Goal: Answer question/provide support: Share knowledge or assist other users

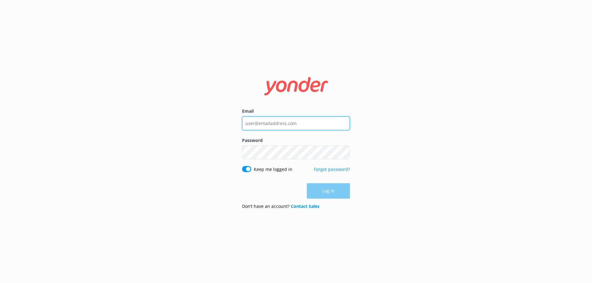
click at [270, 124] on input "Email" at bounding box center [296, 124] width 108 height 14
paste input "[EMAIL_ADDRESS][DOMAIN_NAME]"
type input "[EMAIL_ADDRESS][DOMAIN_NAME]"
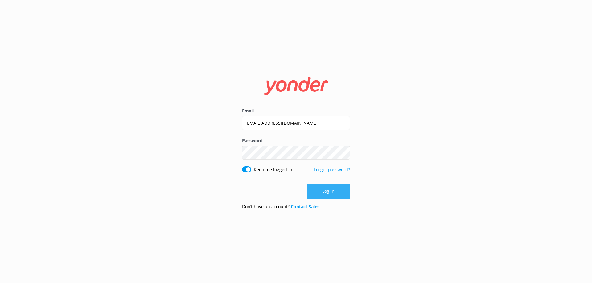
click at [327, 194] on button "Log in" at bounding box center [328, 191] width 43 height 15
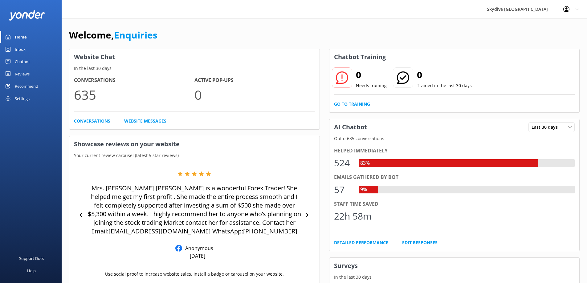
click at [23, 62] on div "Chatbot" at bounding box center [22, 61] width 15 height 12
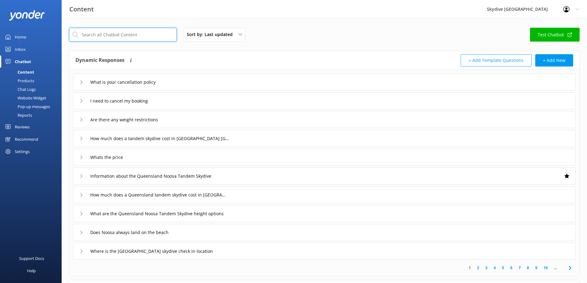
click at [109, 35] on input "text" at bounding box center [123, 35] width 108 height 14
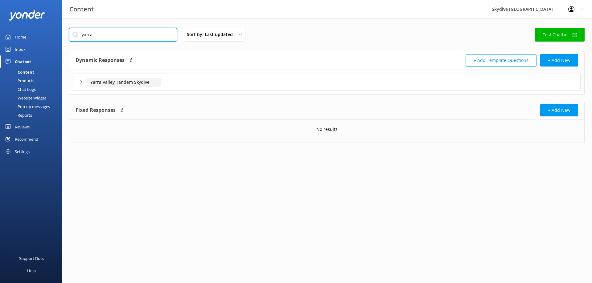
type input "yarra"
click at [113, 84] on input "Yarra Valley Tandem Skydive" at bounding box center [124, 82] width 74 height 9
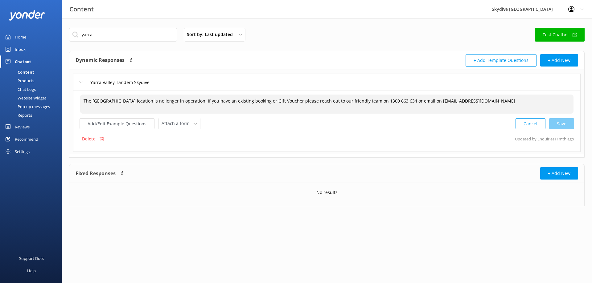
drag, startPoint x: 183, startPoint y: 101, endPoint x: 134, endPoint y: 103, distance: 48.1
click at [134, 103] on textarea "The [GEOGRAPHIC_DATA] location is no longer in operation. If you have an existi…" at bounding box center [326, 104] width 493 height 19
click at [206, 101] on textarea "The [GEOGRAPHIC_DATA] location is no longer in operation. If you have an existi…" at bounding box center [326, 104] width 493 height 19
drag, startPoint x: 183, startPoint y: 101, endPoint x: 170, endPoint y: 101, distance: 12.3
click at [170, 101] on textarea "The [GEOGRAPHIC_DATA] location is no longer in operation. If you have an existi…" at bounding box center [326, 104] width 493 height 19
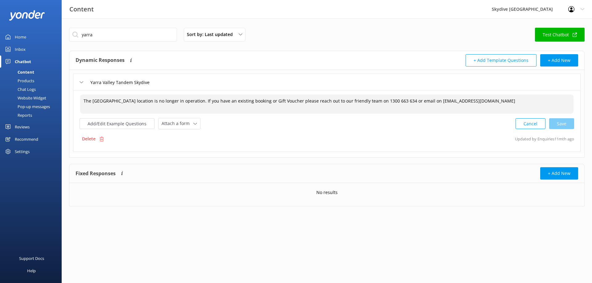
drag, startPoint x: 281, startPoint y: 101, endPoint x: 473, endPoint y: 101, distance: 192.4
click at [473, 101] on textarea "The [GEOGRAPHIC_DATA] location is no longer in operation. If you have an existi…" at bounding box center [326, 104] width 493 height 19
click at [410, 107] on textarea "The [GEOGRAPHIC_DATA] location is no longer in operation. If you have an existi…" at bounding box center [326, 104] width 493 height 19
drag, startPoint x: 449, startPoint y: 102, endPoint x: 71, endPoint y: 97, distance: 378.0
click at [71, 97] on div "[GEOGRAPHIC_DATA] Tandem Skydive The [GEOGRAPHIC_DATA] location is no longer in…" at bounding box center [326, 112] width 515 height 84
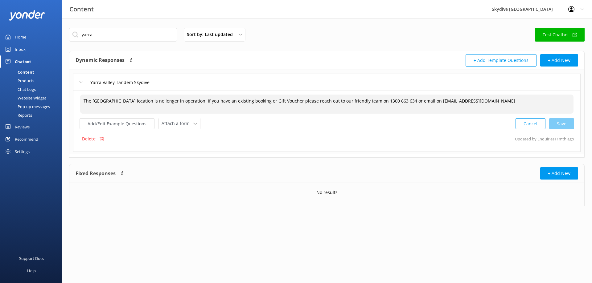
paste textarea "Skydive [GEOGRAPHIC_DATA] will commence operations from [DATE]. If you have an …"
click at [558, 124] on div "Cancel Save" at bounding box center [544, 123] width 59 height 11
type textarea "Skydive [GEOGRAPHIC_DATA] will commence operations from [DATE]. If you have an …"
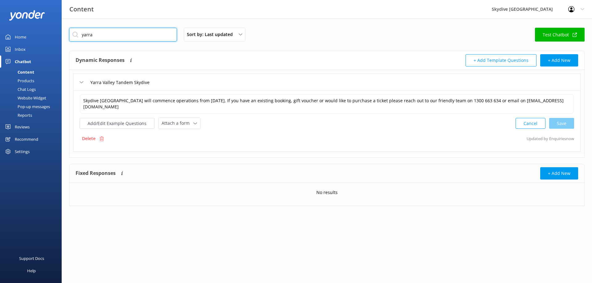
click at [98, 33] on input "yarra" at bounding box center [123, 35] width 108 height 14
type input "y"
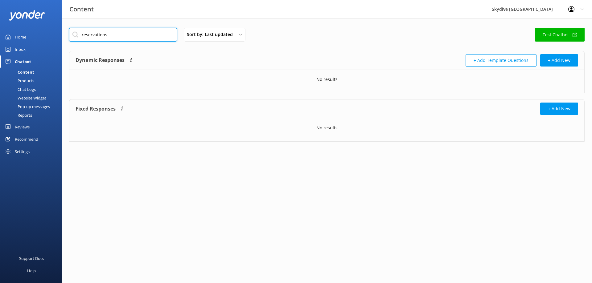
drag, startPoint x: 107, startPoint y: 33, endPoint x: 78, endPoint y: 36, distance: 29.1
click at [78, 36] on input "reservations" at bounding box center [123, 35] width 108 height 14
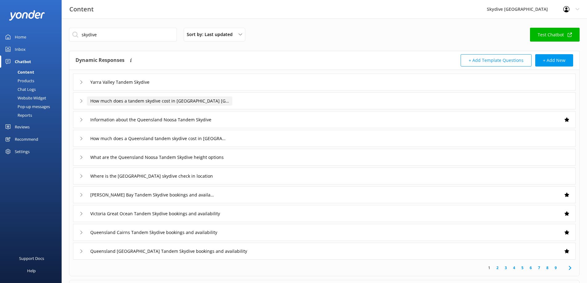
click at [118, 87] on input "How much does a tandem skydive cost in [GEOGRAPHIC_DATA] [GEOGRAPHIC_DATA]" at bounding box center [124, 82] width 74 height 9
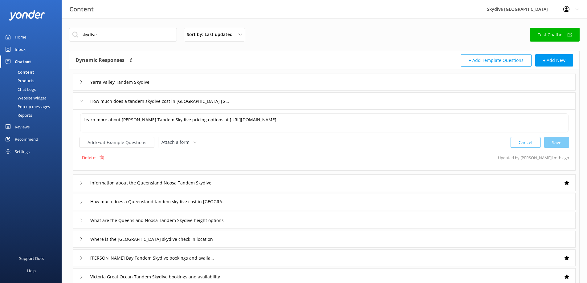
click at [80, 101] on icon at bounding box center [82, 101] width 4 height 4
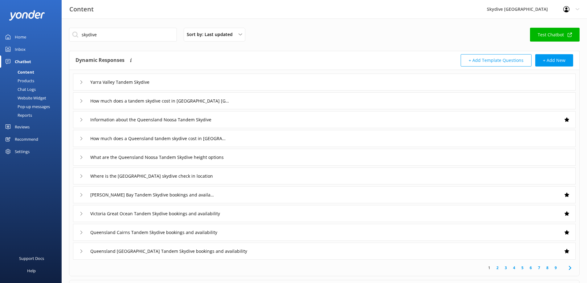
click at [80, 119] on icon at bounding box center [82, 120] width 4 height 4
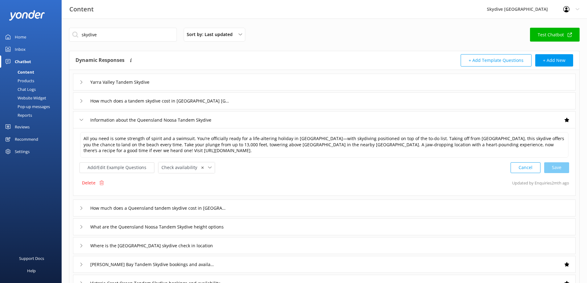
click at [80, 120] on use at bounding box center [81, 120] width 3 height 2
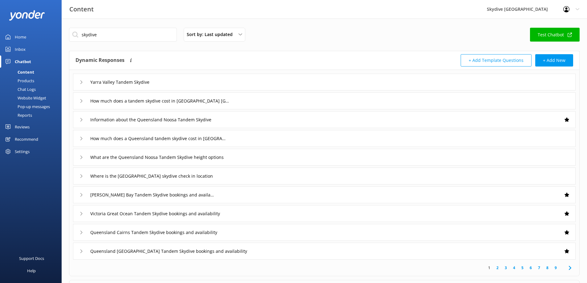
click at [81, 137] on icon at bounding box center [82, 139] width 4 height 4
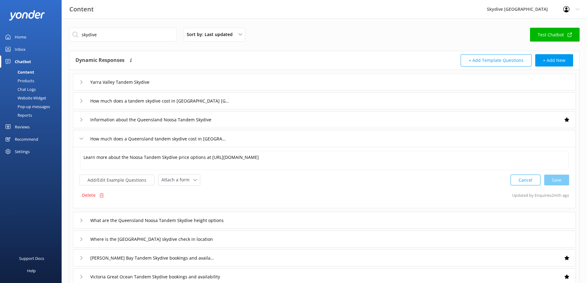
click at [81, 137] on icon at bounding box center [82, 139] width 4 height 4
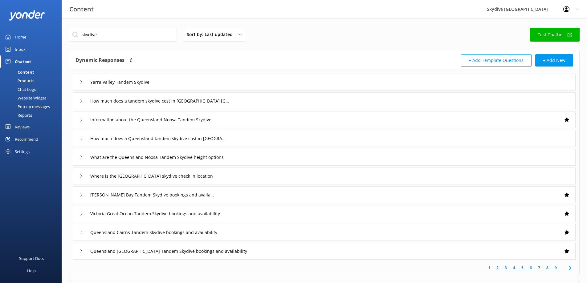
click at [82, 160] on div "What are the Queensland Noosa Tandem Skydive height options" at bounding box center [156, 157] width 153 height 10
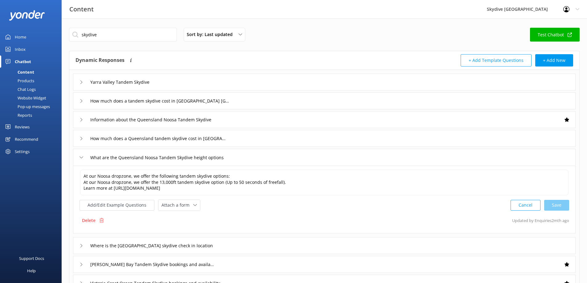
click at [82, 160] on div "What are the Queensland Noosa Tandem Skydive height options" at bounding box center [156, 158] width 153 height 10
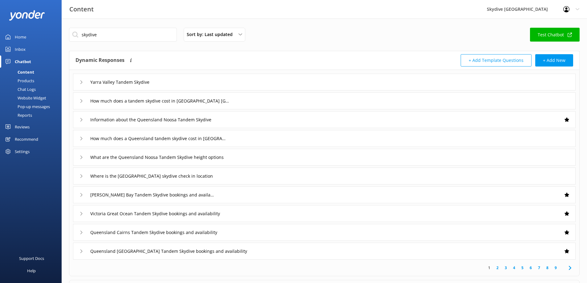
click at [82, 173] on div "Where is the [GEOGRAPHIC_DATA] skydive check in location" at bounding box center [154, 176] width 148 height 10
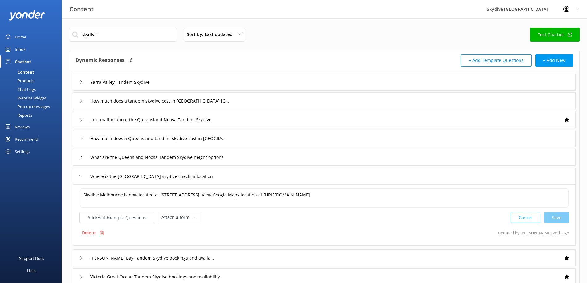
click at [82, 173] on div "Where is the [GEOGRAPHIC_DATA] skydive check in location" at bounding box center [154, 176] width 148 height 10
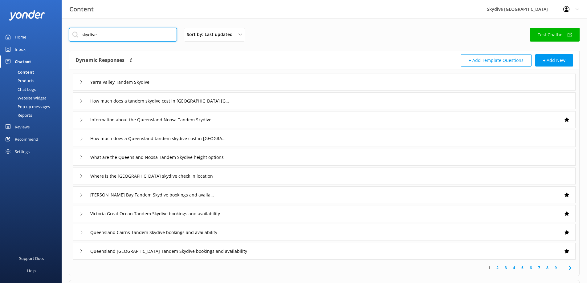
drag, startPoint x: 103, startPoint y: 35, endPoint x: 78, endPoint y: 35, distance: 24.7
click at [78, 35] on input "skydive" at bounding box center [123, 35] width 108 height 14
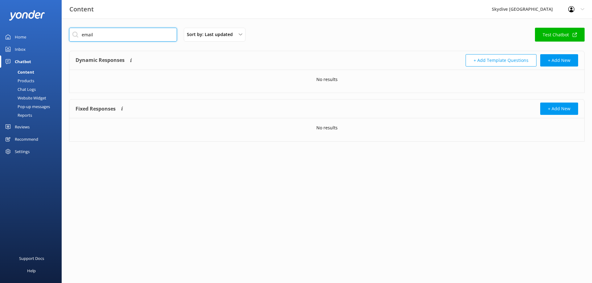
drag, startPoint x: 96, startPoint y: 34, endPoint x: 78, endPoint y: 34, distance: 17.6
click at [78, 34] on input "email" at bounding box center [123, 35] width 108 height 14
type input "contact"
drag, startPoint x: 102, startPoint y: 35, endPoint x: 82, endPoint y: 35, distance: 19.4
click at [82, 35] on input "contact" at bounding box center [123, 35] width 108 height 14
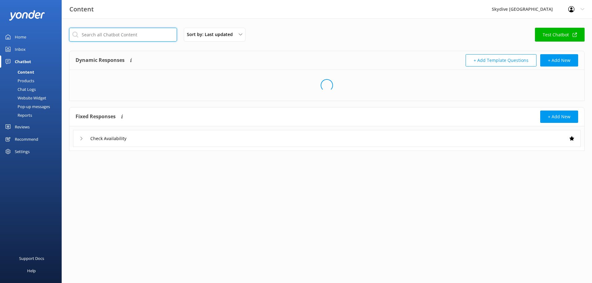
click at [88, 34] on input "text" at bounding box center [123, 35] width 108 height 14
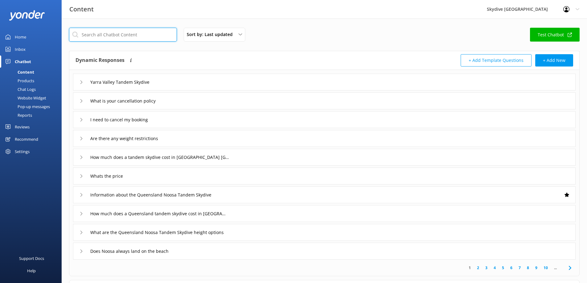
scroll to position [59, 0]
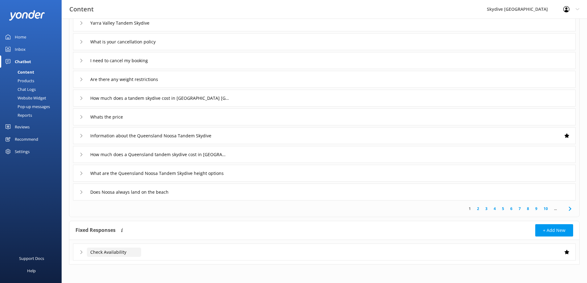
click at [114, 253] on input "Check Availability" at bounding box center [114, 252] width 54 height 9
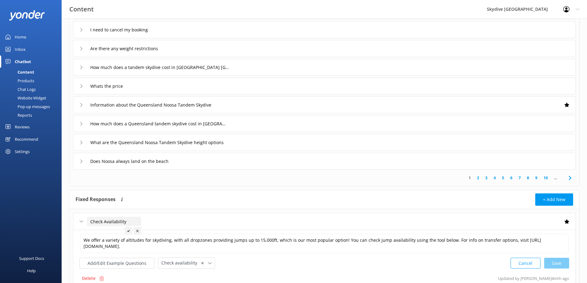
scroll to position [121, 0]
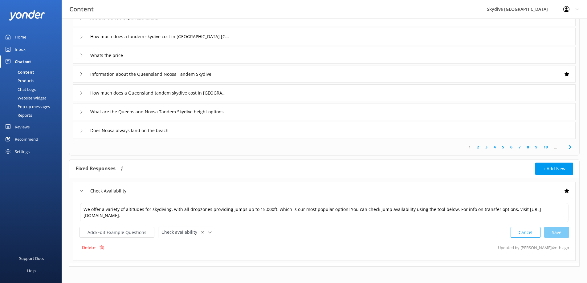
click at [82, 189] on icon at bounding box center [82, 191] width 4 height 4
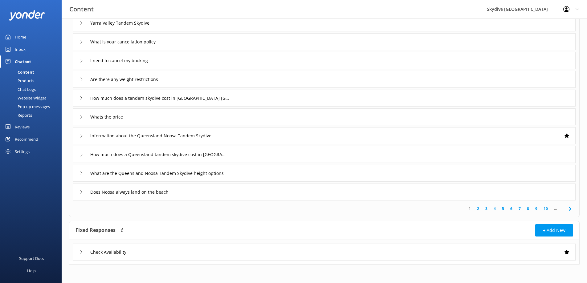
click at [82, 190] on div "Does Noosa always land on the beach" at bounding box center [127, 192] width 94 height 10
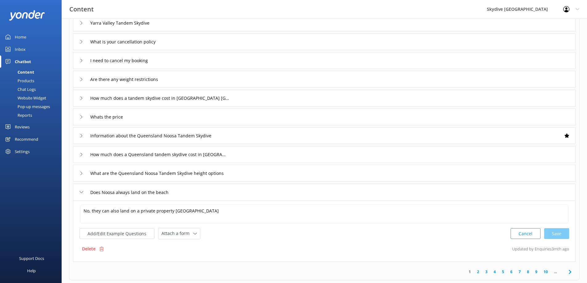
scroll to position [121, 0]
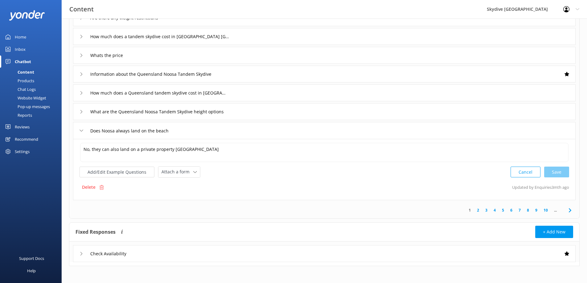
click at [80, 133] on div "Does Noosa always land on the beach" at bounding box center [127, 131] width 94 height 10
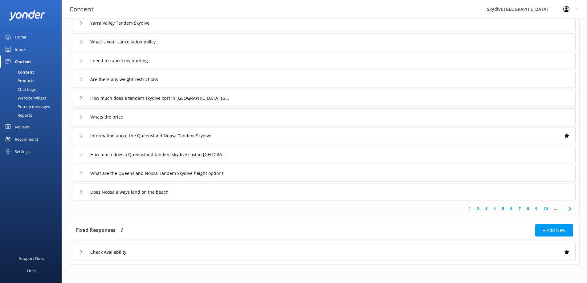
scroll to position [59, 0]
click at [80, 153] on div "How much does a Queensland tandem skydive cost in [GEOGRAPHIC_DATA]" at bounding box center [151, 155] width 143 height 10
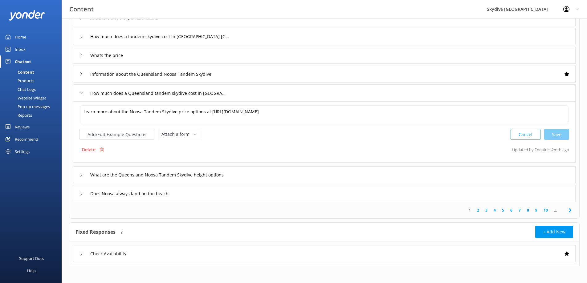
click at [80, 92] on use at bounding box center [81, 93] width 3 height 2
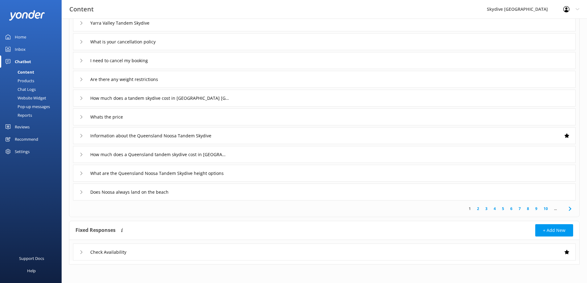
scroll to position [59, 0]
click at [106, 28] on input "Whats the price" at bounding box center [124, 22] width 74 height 9
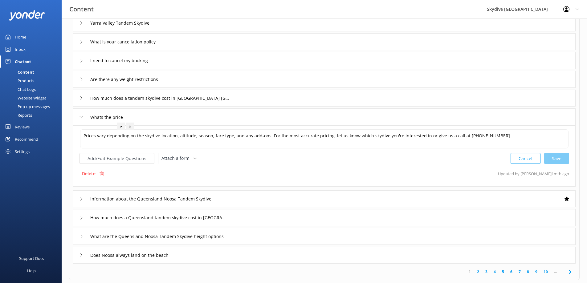
click at [83, 117] on icon at bounding box center [82, 117] width 4 height 4
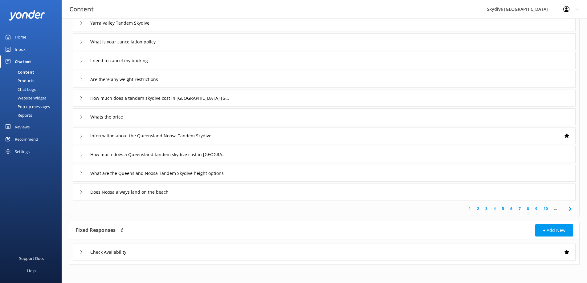
click at [83, 101] on div "How much does a tandem skydive cost in [GEOGRAPHIC_DATA] [GEOGRAPHIC_DATA]" at bounding box center [153, 98] width 146 height 10
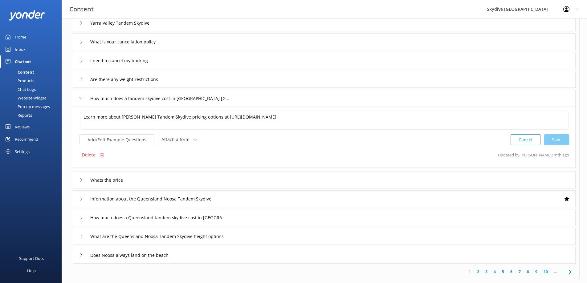
click at [83, 101] on div "How much does a tandem skydive cost in [GEOGRAPHIC_DATA] [GEOGRAPHIC_DATA]" at bounding box center [153, 98] width 146 height 10
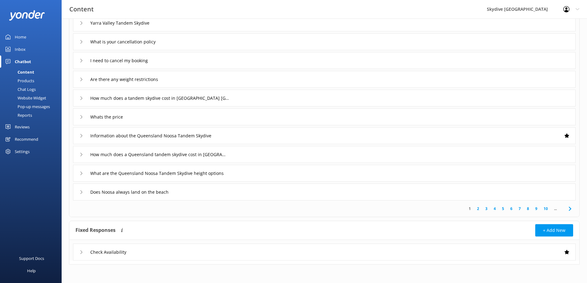
click at [82, 80] on icon at bounding box center [82, 80] width 4 height 4
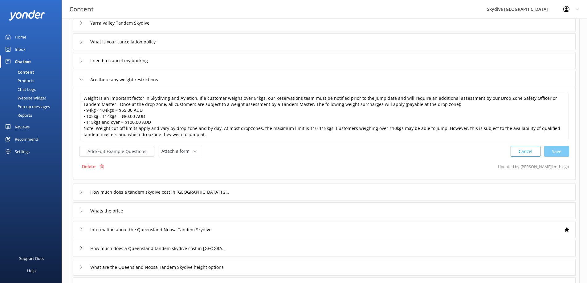
click at [82, 80] on icon at bounding box center [82, 80] width 4 height 4
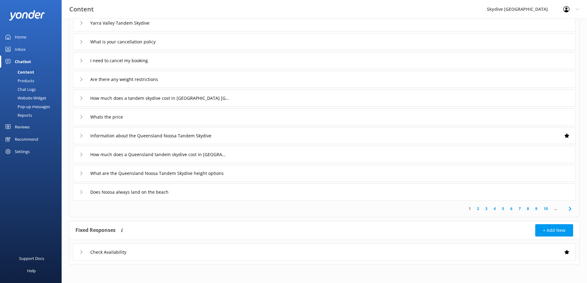
click at [82, 64] on div "I need to cancel my booking" at bounding box center [117, 60] width 74 height 10
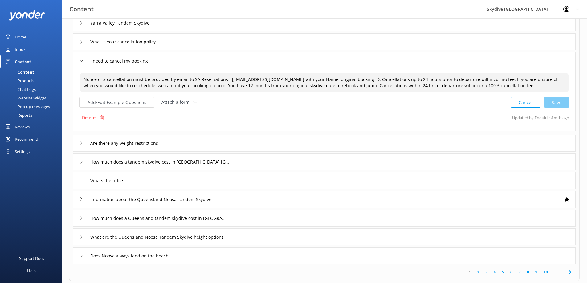
drag, startPoint x: 252, startPoint y: 79, endPoint x: 227, endPoint y: 80, distance: 24.4
click at [227, 80] on textarea "Notice of a cancellation must be provided by email to SA Reservations - [EMAIL_…" at bounding box center [324, 82] width 489 height 19
click at [552, 101] on div "Cancel Save" at bounding box center [540, 102] width 59 height 11
type textarea "Notice of a cancellation must be provided by email to SA Reservations - [EMAIL_…"
click at [82, 60] on icon at bounding box center [82, 61] width 4 height 4
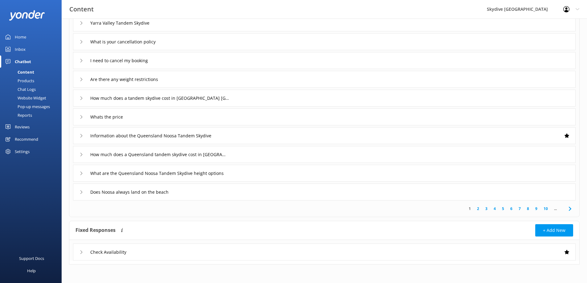
click at [84, 42] on div "What is your cancellation policy" at bounding box center [123, 42] width 86 height 10
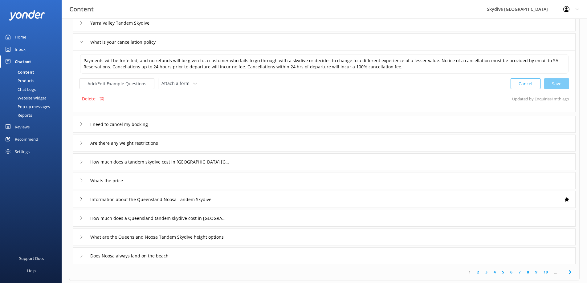
click at [84, 42] on div "What is your cancellation policy" at bounding box center [123, 42] width 86 height 10
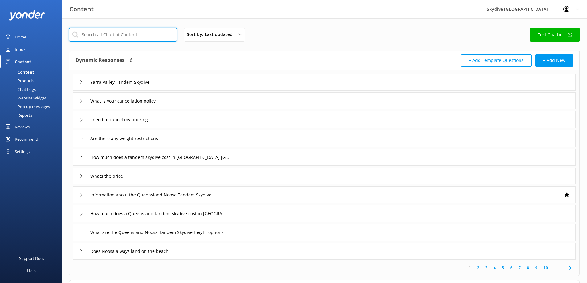
click at [154, 34] on input "text" at bounding box center [123, 35] width 108 height 14
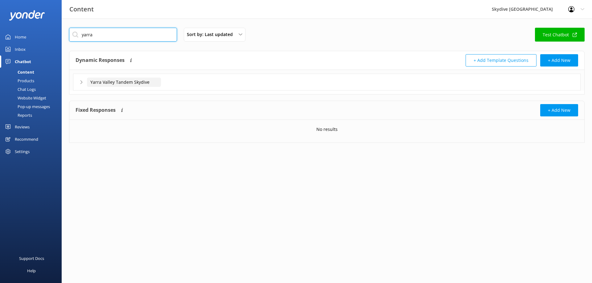
type input "yarra"
click at [114, 82] on input "Yarra Valley Tandem Skydive" at bounding box center [124, 82] width 74 height 9
